Goal: Task Accomplishment & Management: Manage account settings

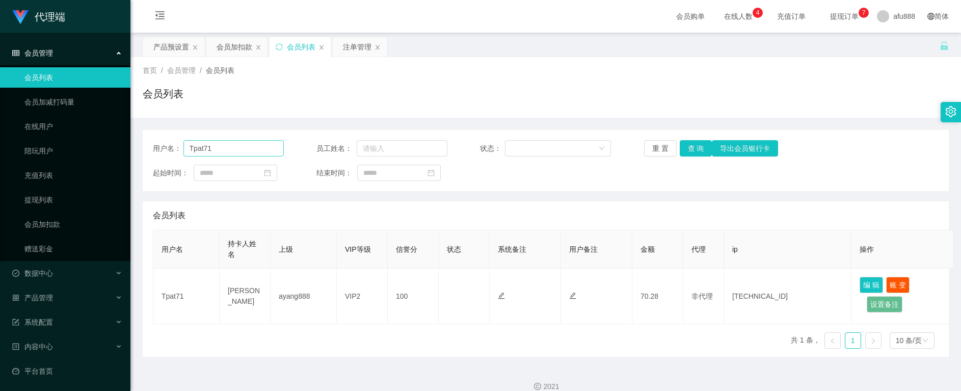
click at [218, 148] on input "Tpat71" at bounding box center [233, 148] width 100 height 16
click at [689, 153] on button "查 询" at bounding box center [695, 148] width 33 height 16
click at [689, 152] on button "查 询" at bounding box center [695, 148] width 33 height 16
click at [201, 147] on input "Tpat71" at bounding box center [233, 148] width 100 height 16
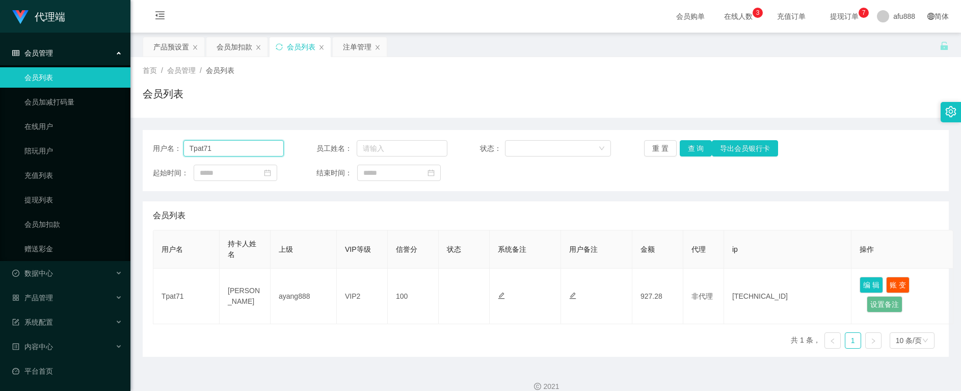
click at [201, 147] on input "Tpat71" at bounding box center [233, 148] width 100 height 16
click at [347, 47] on div "注单管理" at bounding box center [357, 46] width 29 height 19
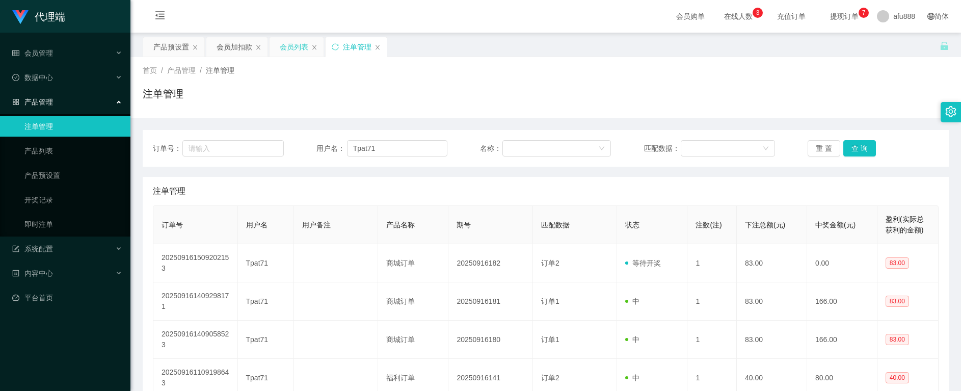
click at [287, 49] on div "会员列表" at bounding box center [294, 46] width 29 height 19
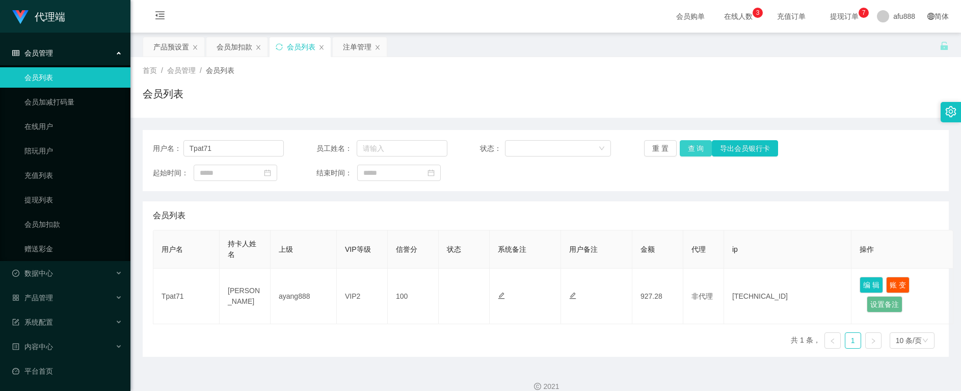
click at [698, 146] on button "查 询" at bounding box center [695, 148] width 33 height 16
click at [894, 285] on button "账 变" at bounding box center [897, 285] width 23 height 16
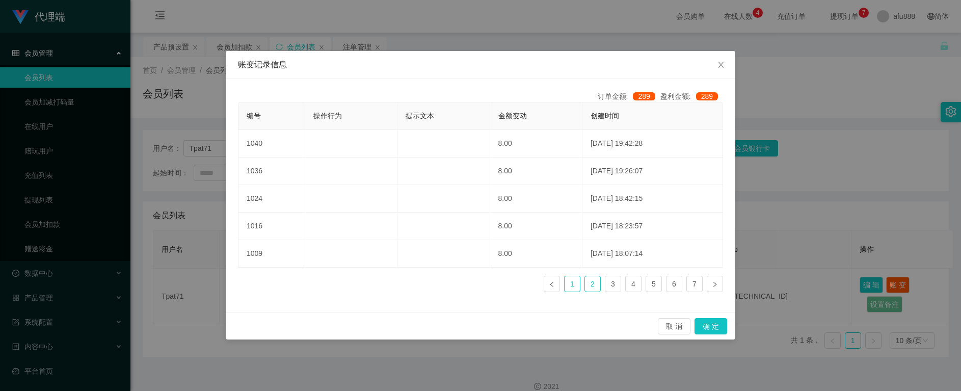
click at [577, 278] on link "1" at bounding box center [571, 283] width 15 height 15
click at [591, 284] on link "2" at bounding box center [592, 283] width 15 height 15
click at [576, 287] on link "1" at bounding box center [571, 283] width 15 height 15
click at [813, 212] on div "账变记录信息 订单金额: 289 盈利金额: 289 编号 操作行为 提示文本 金额变动 创建时间 1085 888.00 [DATE] 10:12:12 1…" at bounding box center [480, 195] width 961 height 391
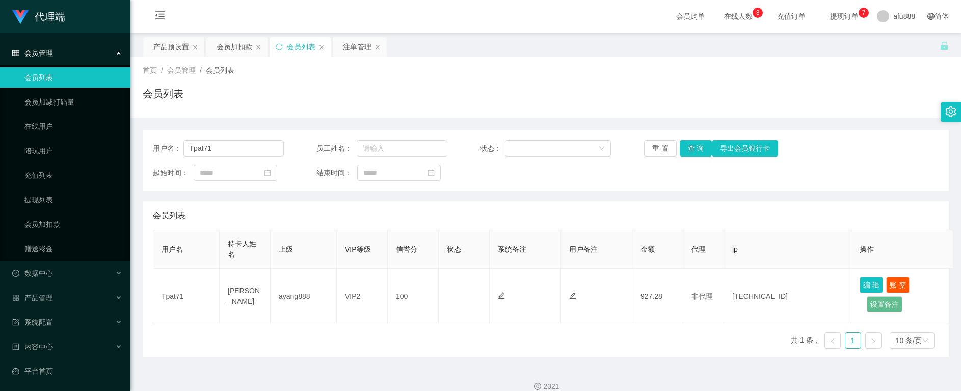
click at [547, 381] on div "2021" at bounding box center [546, 386] width 814 height 11
click at [159, 47] on div "产品预设置" at bounding box center [171, 46] width 36 height 19
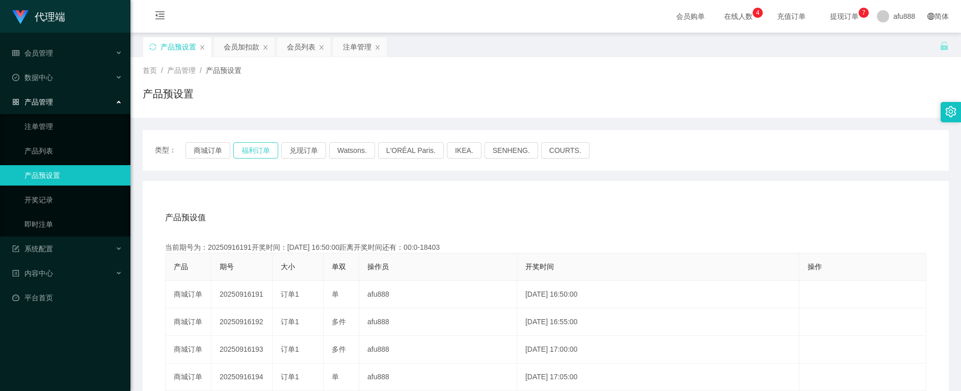
click at [251, 152] on button "福利订单" at bounding box center [255, 150] width 45 height 16
click at [237, 49] on div "会员加扣款" at bounding box center [242, 46] width 36 height 19
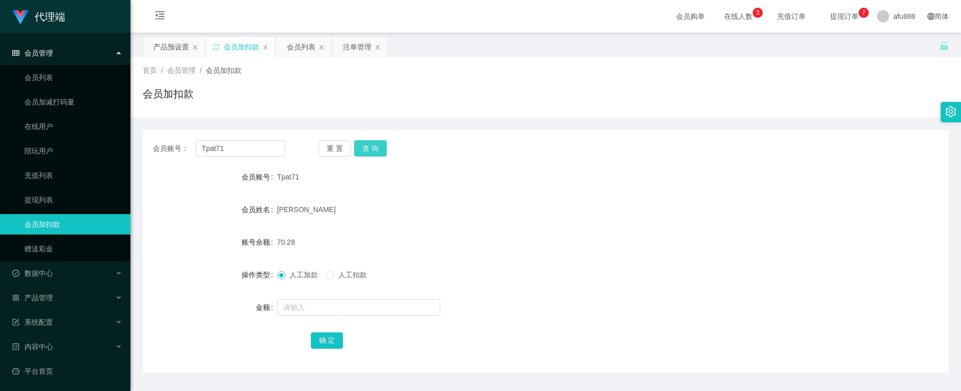
click at [366, 148] on button "查 询" at bounding box center [370, 148] width 33 height 16
click at [365, 148] on button "查 询" at bounding box center [370, 148] width 33 height 16
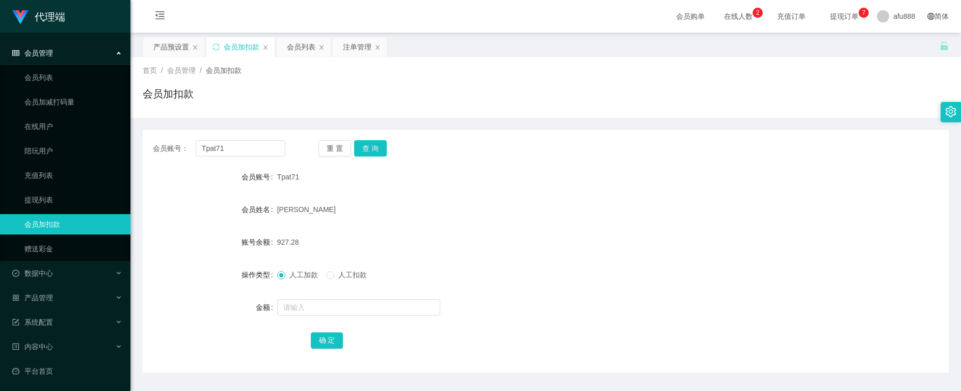
click at [507, 237] on div "927.28" at bounding box center [512, 242] width 470 height 20
click at [365, 149] on button "查 询" at bounding box center [370, 148] width 33 height 16
click at [356, 48] on div "注单管理" at bounding box center [357, 46] width 29 height 19
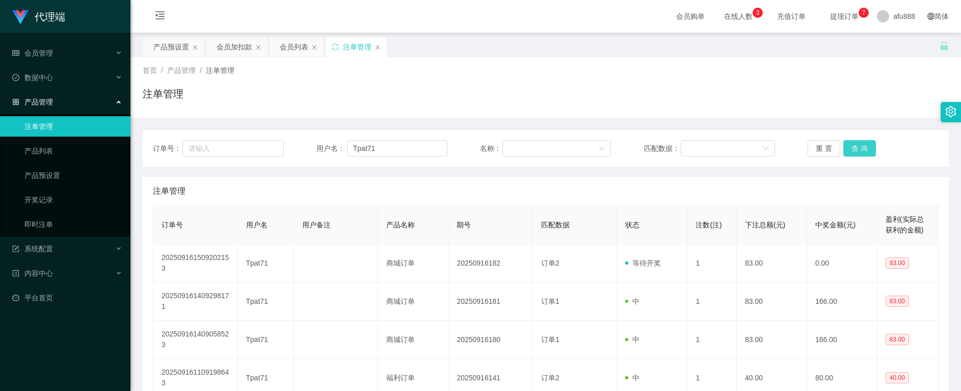
click at [863, 153] on button "查 询" at bounding box center [859, 148] width 33 height 16
click at [858, 153] on button "查 询" at bounding box center [859, 148] width 33 height 16
click at [227, 47] on div "会员加扣款" at bounding box center [234, 46] width 36 height 19
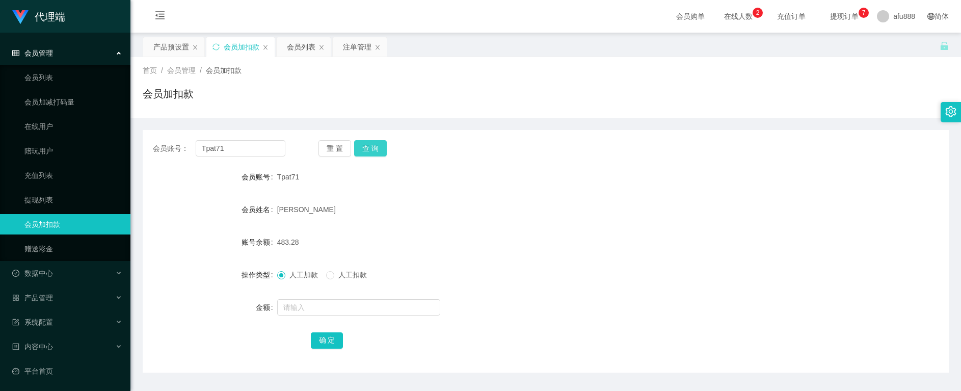
click at [375, 148] on button "查 询" at bounding box center [370, 148] width 33 height 16
click at [372, 146] on button "查 询" at bounding box center [370, 148] width 33 height 16
click at [367, 152] on button "查 询" at bounding box center [370, 148] width 33 height 16
drag, startPoint x: 246, startPoint y: 147, endPoint x: 121, endPoint y: 143, distance: 124.9
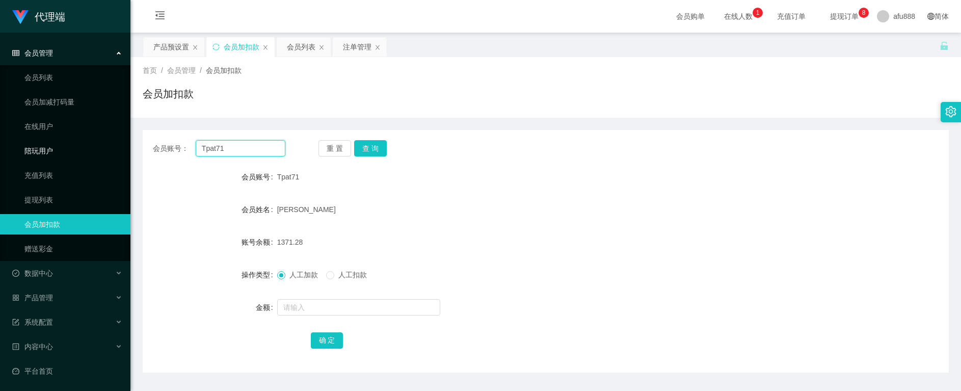
click at [122, 143] on section "代理端 会员管理 会员列表 会员加减打码量 在线用户 陪玩用户 充值列表 提现列表 会员加扣款 赠送彩金 数据中心 员工统计 团队统计 产品管理 注单管理 产…" at bounding box center [480, 210] width 961 height 420
paste input "6594246729"
type input "6594246729"
click at [370, 144] on button "查 询" at bounding box center [370, 148] width 33 height 16
click at [351, 47] on div "注单管理" at bounding box center [357, 46] width 29 height 19
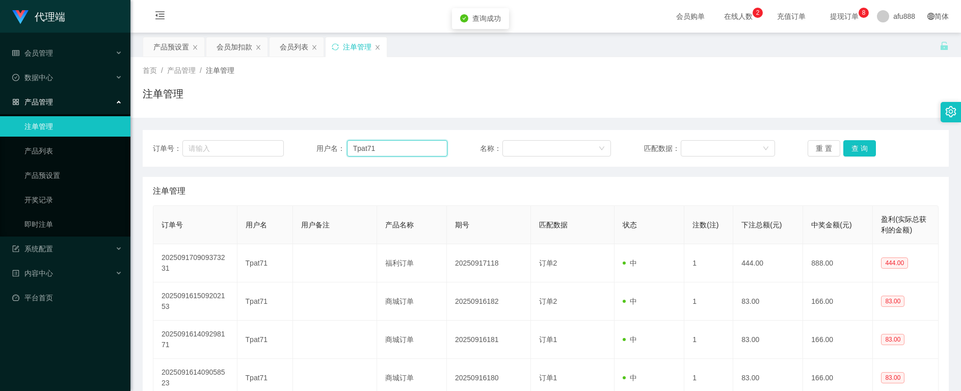
drag, startPoint x: 393, startPoint y: 145, endPoint x: 283, endPoint y: 138, distance: 109.7
click at [277, 142] on div "订单号： 用户名： Tpat71 名称： 匹配数据： 重 置 查 询" at bounding box center [545, 148] width 785 height 16
paste input "6594246729"
type input "6594246729"
click at [857, 144] on button "查 询" at bounding box center [859, 148] width 33 height 16
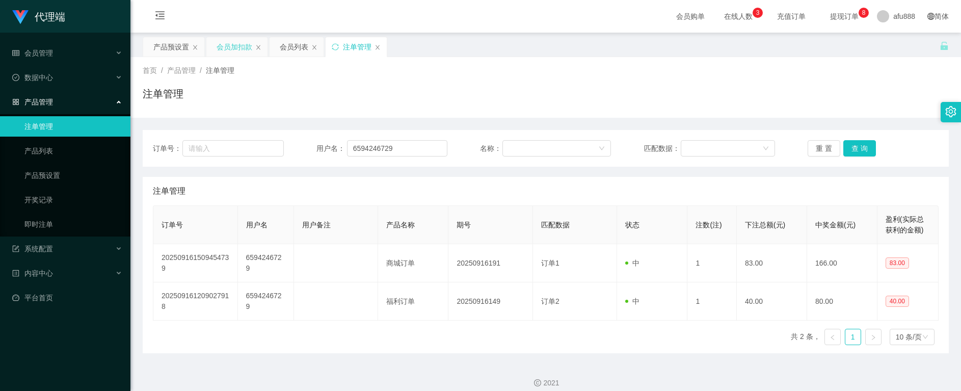
click at [225, 44] on div "会员加扣款" at bounding box center [234, 46] width 36 height 19
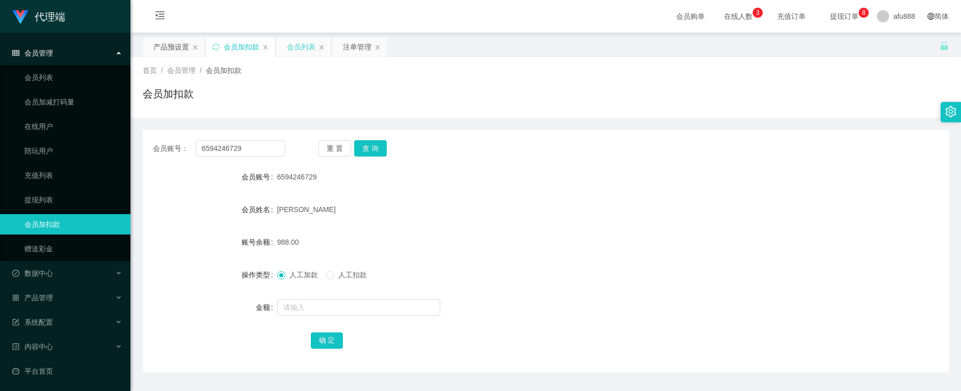
click at [294, 50] on div "会员列表" at bounding box center [301, 46] width 29 height 19
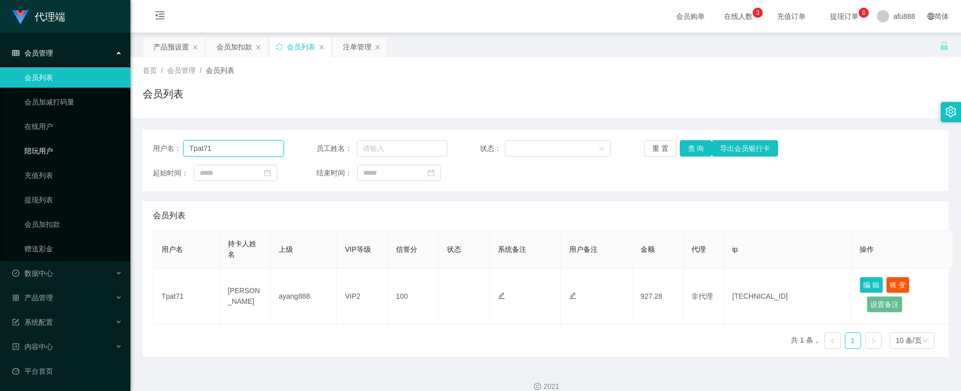
drag, startPoint x: 169, startPoint y: 146, endPoint x: 65, endPoint y: 141, distance: 104.0
click at [62, 142] on section "代理端 会员管理 会员列表 会员加减打码量 在线用户 陪玩用户 充值列表 提现列表 会员加扣款 赠送彩金 数据中心 员工统计 团队统计 产品管理 注单管理 产…" at bounding box center [480, 202] width 961 height 404
paste input "6594246729"
type input "6594246729"
click at [687, 147] on button "查 询" at bounding box center [695, 148] width 33 height 16
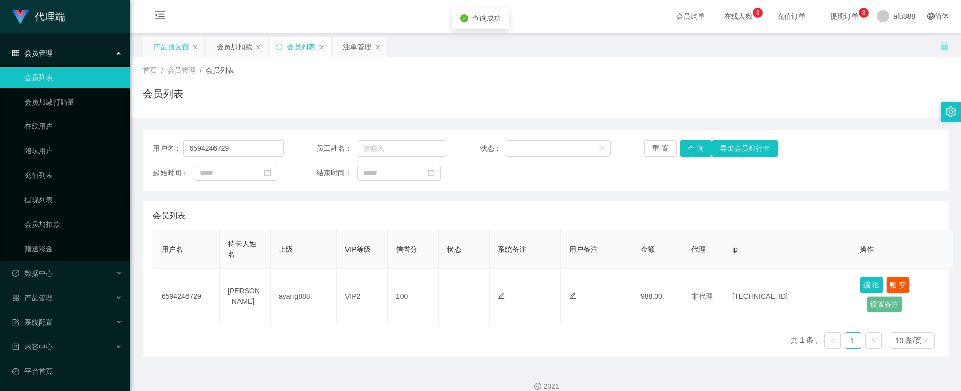
click at [166, 45] on div "产品预设置" at bounding box center [171, 46] width 36 height 19
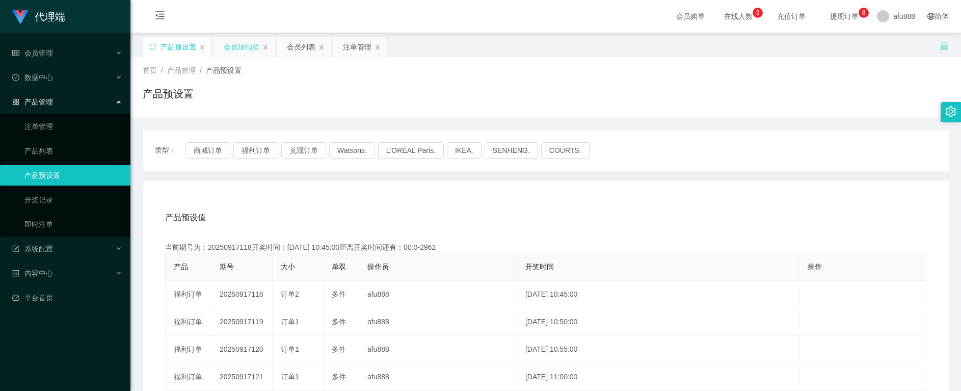
click at [236, 50] on div "会员加扣款" at bounding box center [242, 46] width 36 height 19
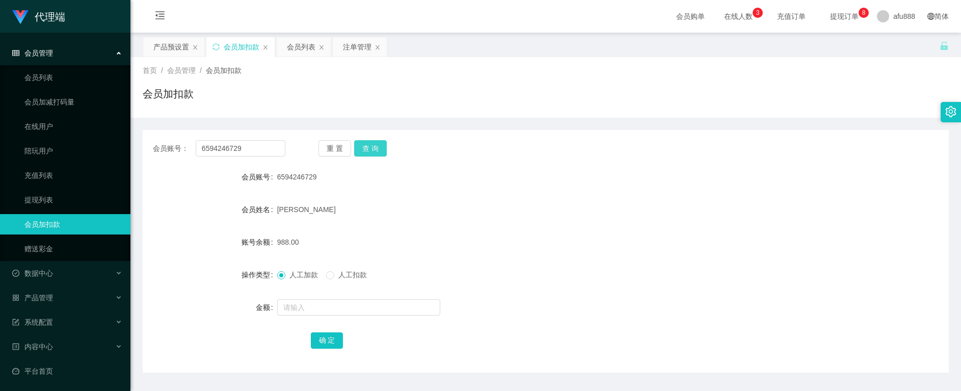
click at [376, 149] on button "查 询" at bounding box center [370, 148] width 33 height 16
click at [158, 49] on div "产品预设置" at bounding box center [171, 46] width 36 height 19
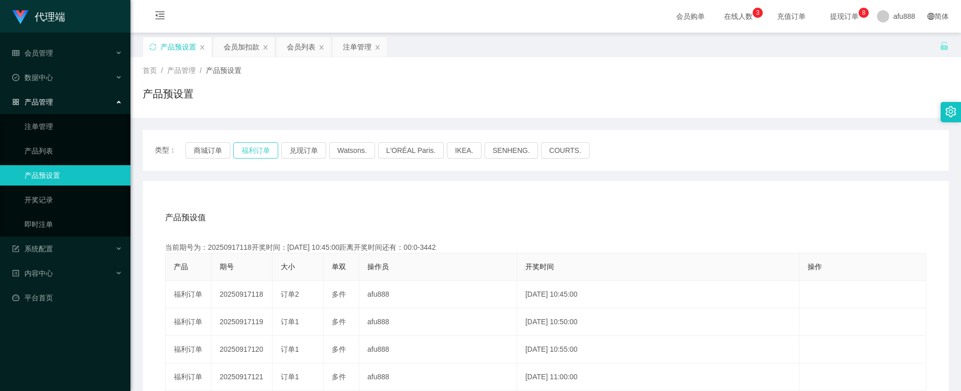
click at [252, 152] on button "福利订单" at bounding box center [255, 150] width 45 height 16
click at [231, 52] on div "会员加扣款" at bounding box center [242, 46] width 36 height 19
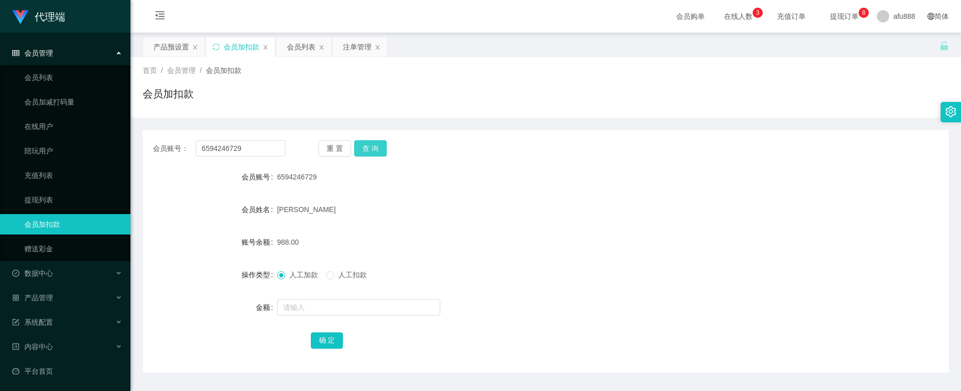
click at [365, 144] on button "查 询" at bounding box center [370, 148] width 33 height 16
click at [365, 144] on button "查 询" at bounding box center [376, 148] width 44 height 16
click at [370, 145] on button "查 询" at bounding box center [370, 148] width 33 height 16
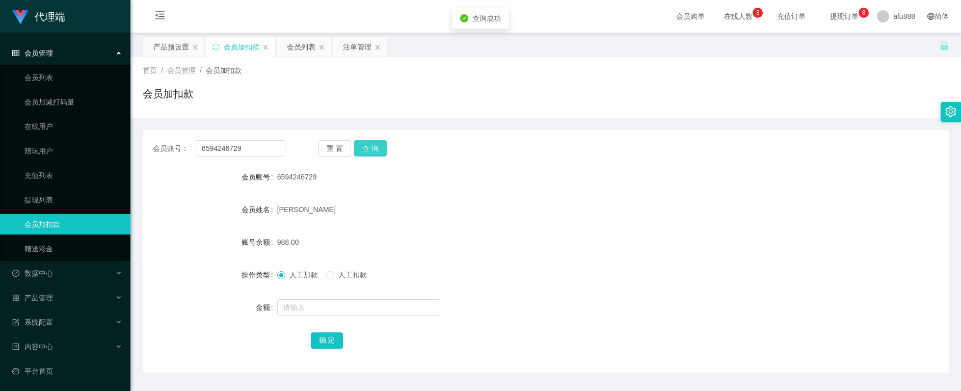
click at [370, 149] on button "查 询" at bounding box center [370, 148] width 33 height 16
click at [373, 137] on div "会员账号： 6594246729 重 置 查 询 会员账号 6594246729 会员姓名 [PERSON_NAME] 账号余额 988.00 操作类型 人工…" at bounding box center [546, 251] width 806 height 242
click at [366, 146] on button "查 询" at bounding box center [370, 148] width 33 height 16
click at [374, 143] on button "查 询" at bounding box center [370, 148] width 33 height 16
